Goal: Find specific page/section

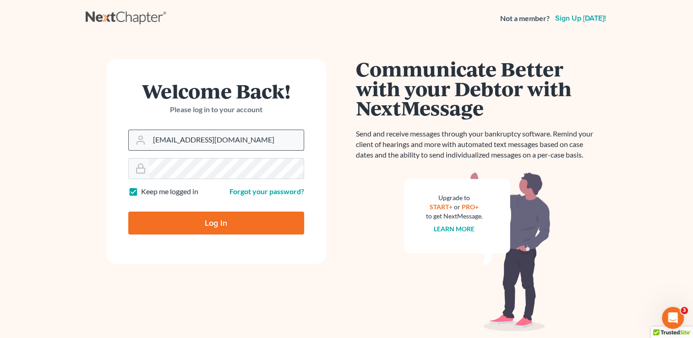
click at [197, 137] on input "[EMAIL_ADDRESS][DOMAIN_NAME]" at bounding box center [226, 140] width 154 height 20
type input "[EMAIL_ADDRESS][DOMAIN_NAME]"
click at [191, 225] on input "Log In" at bounding box center [216, 223] width 176 height 23
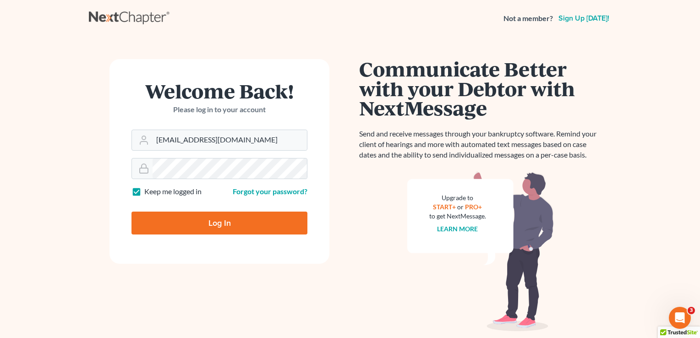
type input "Thinking..."
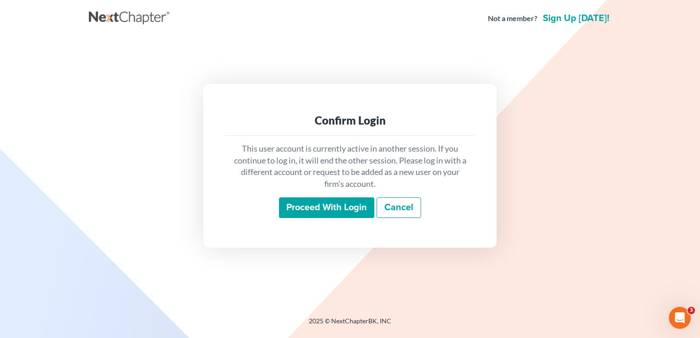
click at [340, 210] on input "Proceed with login" at bounding box center [326, 208] width 95 height 21
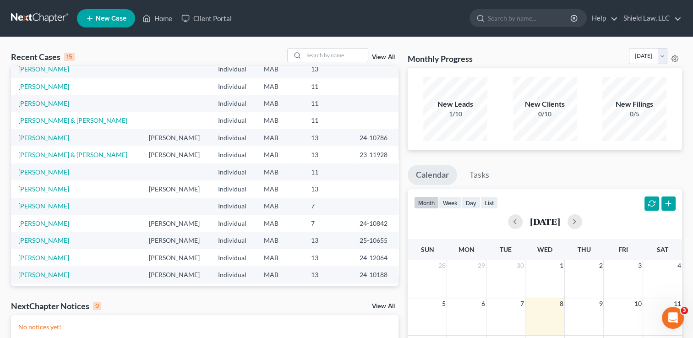
scroll to position [46, 0]
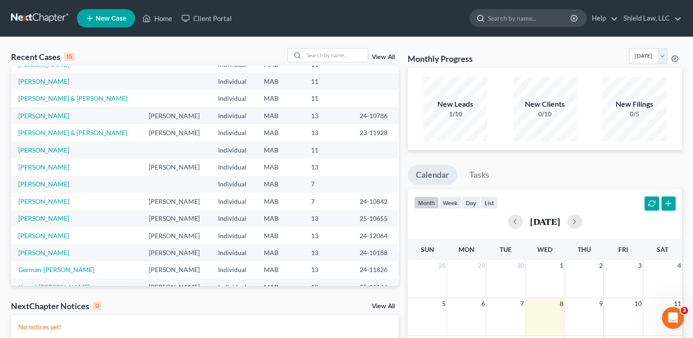
click at [495, 15] on input "search" at bounding box center [530, 18] width 84 height 17
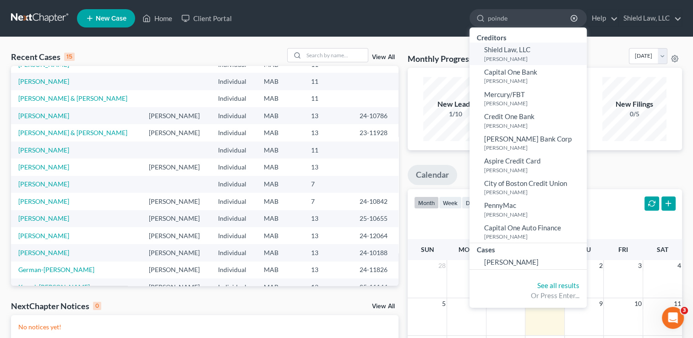
type input "poinde"
click at [515, 54] on span "Shield Law, LLC" at bounding box center [507, 49] width 46 height 8
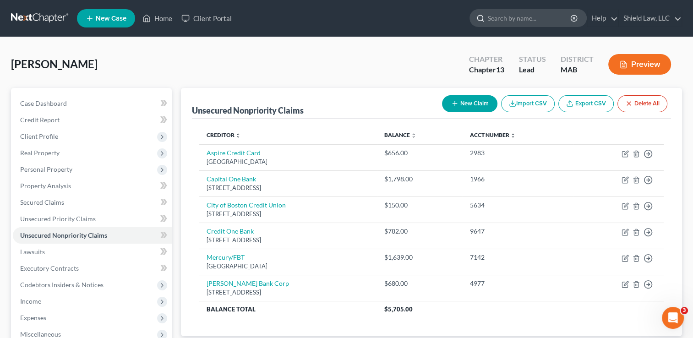
click at [536, 25] on input "search" at bounding box center [530, 18] width 84 height 17
click at [536, 19] on input "search" at bounding box center [530, 18] width 84 height 17
type input "poindexter"
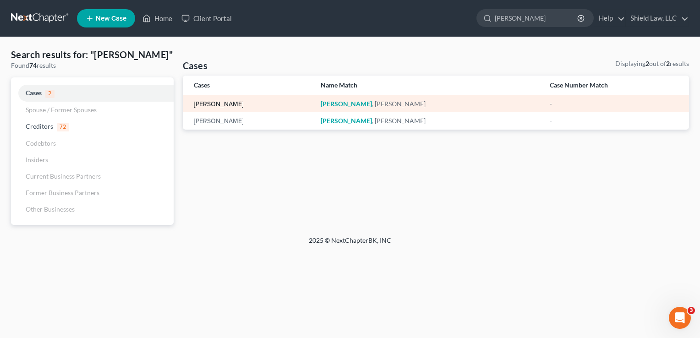
click at [227, 106] on link "Poindexter, Annie" at bounding box center [219, 104] width 50 height 6
